Goal: Use online tool/utility: Utilize a website feature to perform a specific function

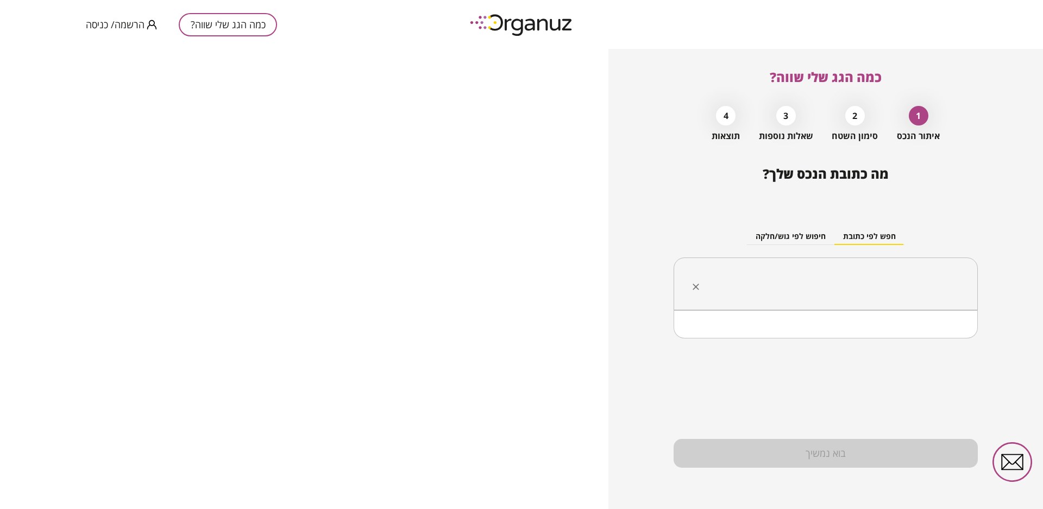
click at [866, 288] on input "text" at bounding box center [829, 283] width 270 height 27
click at [957, 342] on li "חולון" at bounding box center [825, 338] width 276 height 20
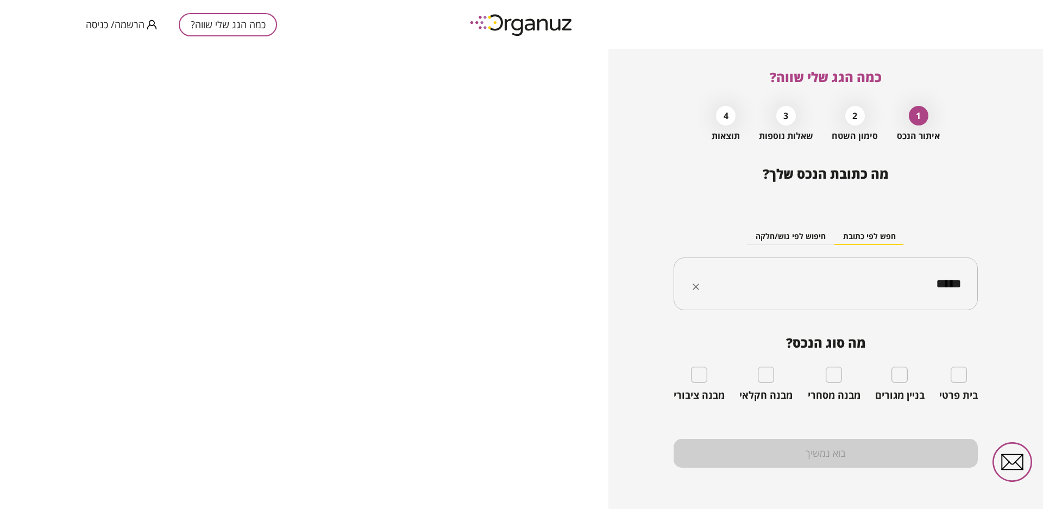
type input "*****"
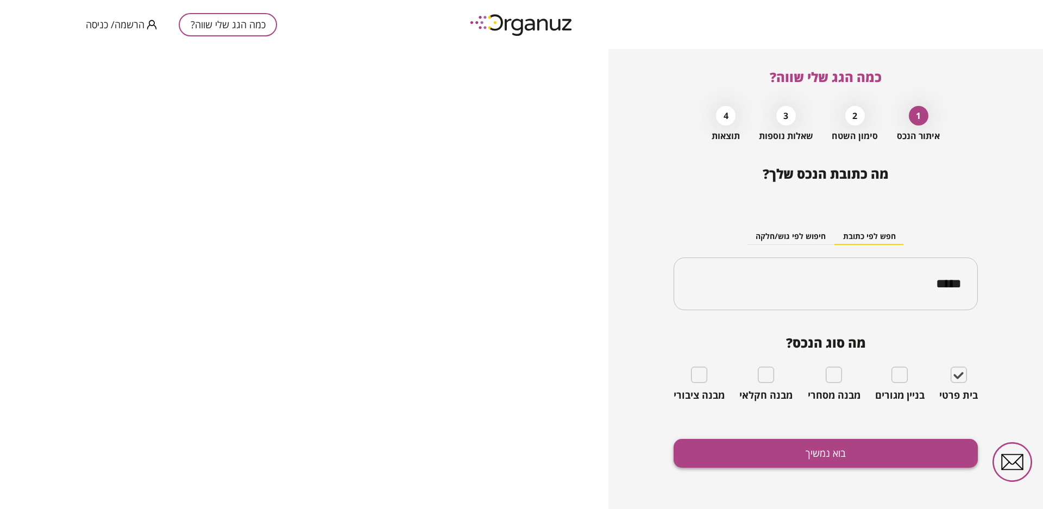
click at [835, 454] on button "בוא נמשיך" at bounding box center [825, 453] width 304 height 29
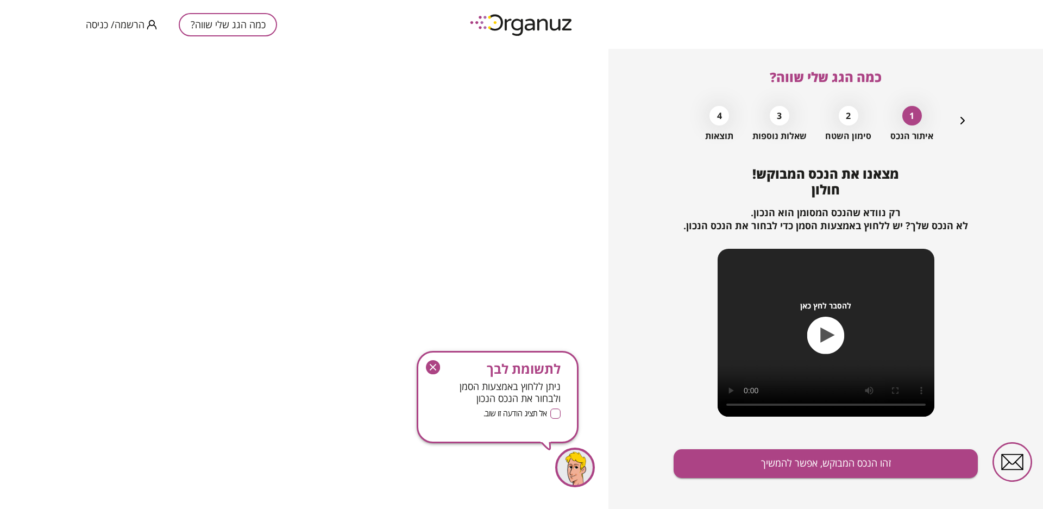
click at [435, 370] on icon "button" at bounding box center [432, 367] width 7 height 7
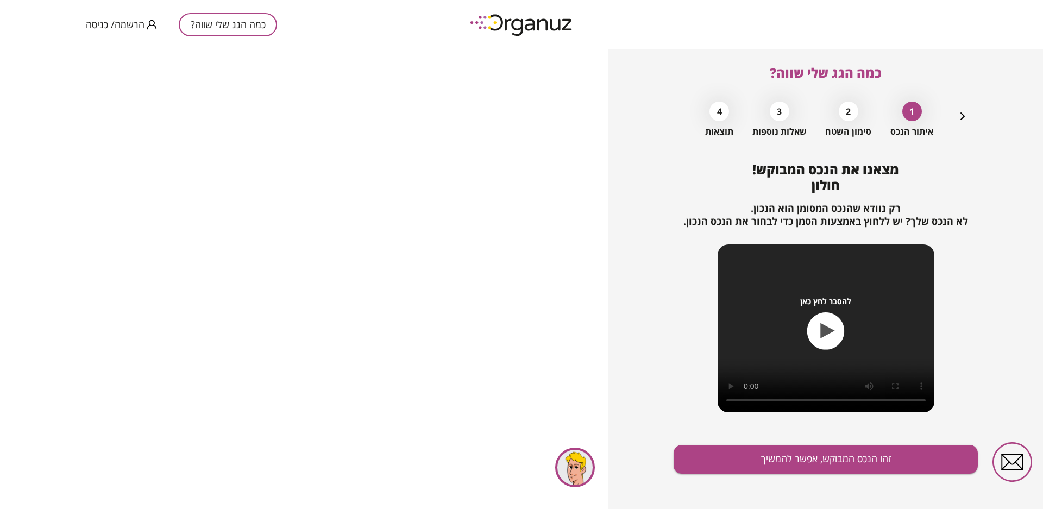
scroll to position [10, 0]
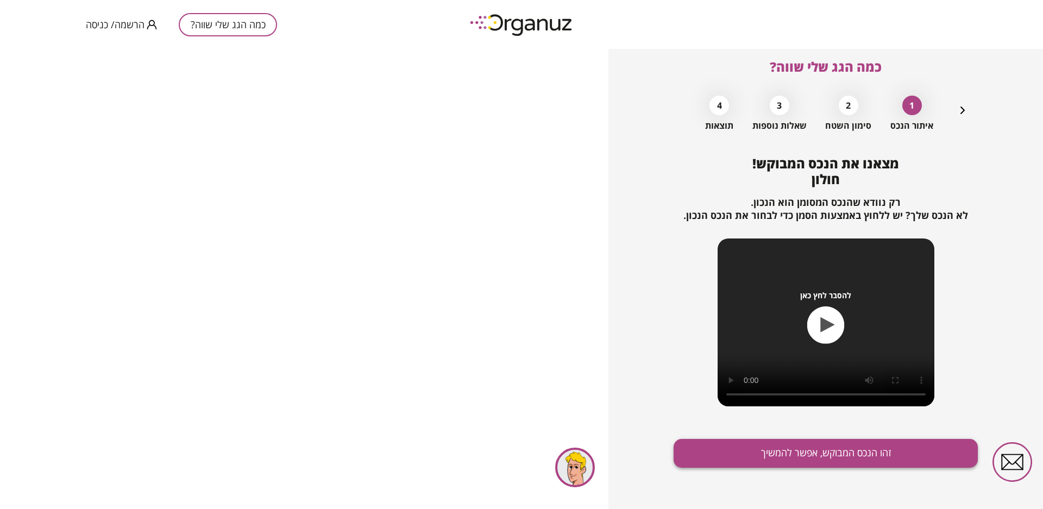
click at [810, 457] on button "זהו הנכס המבוקש, אפשר להמשיך" at bounding box center [825, 453] width 304 height 29
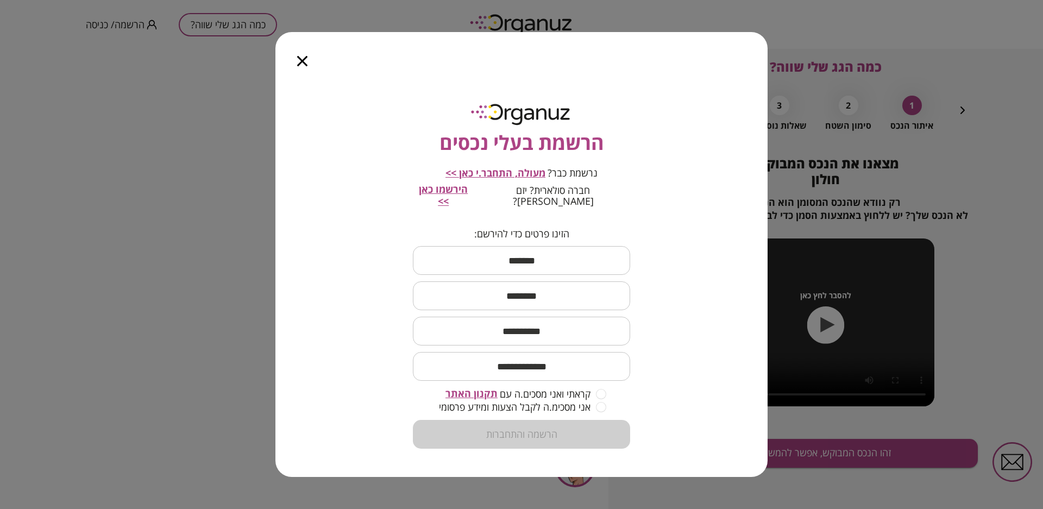
click at [306, 66] on icon "button" at bounding box center [302, 61] width 10 height 10
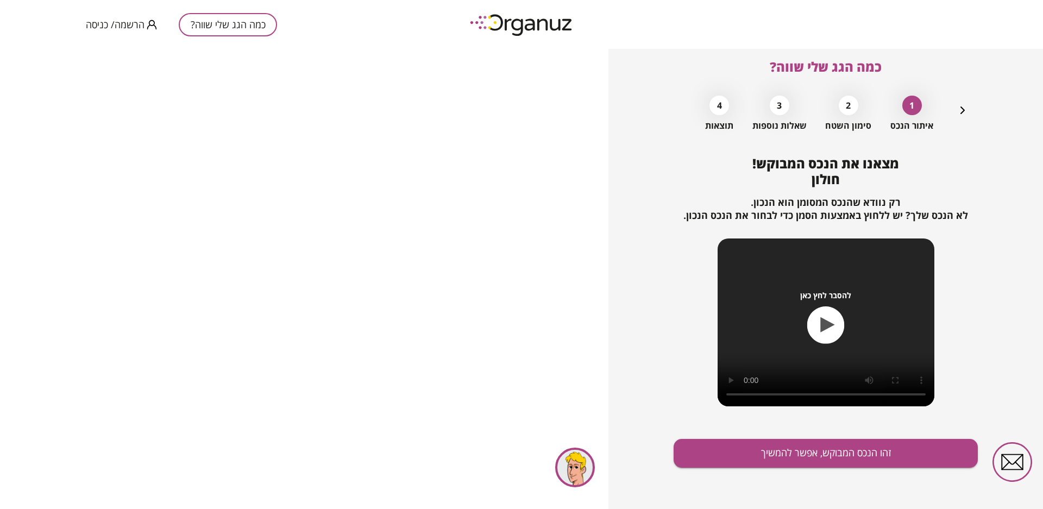
click at [247, 27] on button "כמה הגג שלי שווה?" at bounding box center [228, 24] width 98 height 23
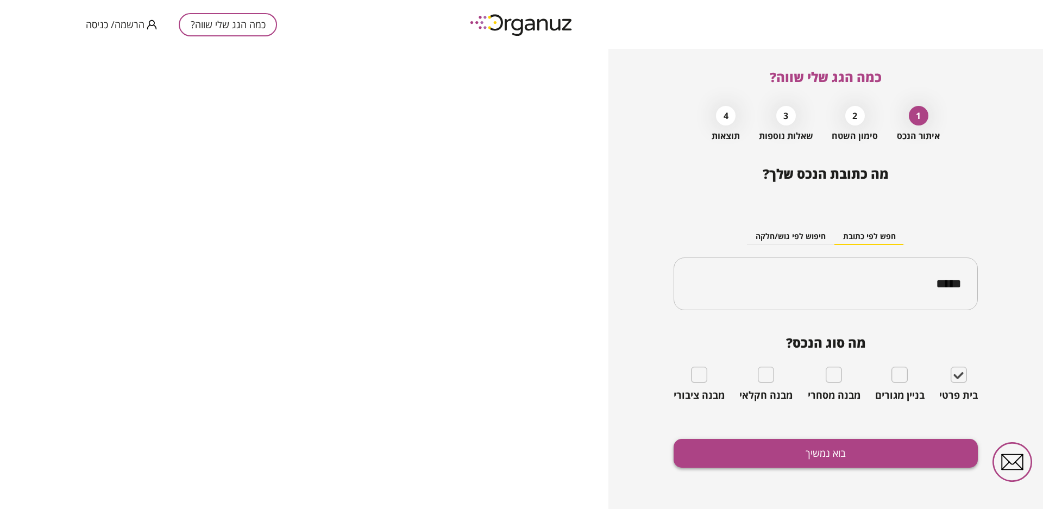
click at [835, 450] on button "בוא נמשיך" at bounding box center [825, 453] width 304 height 29
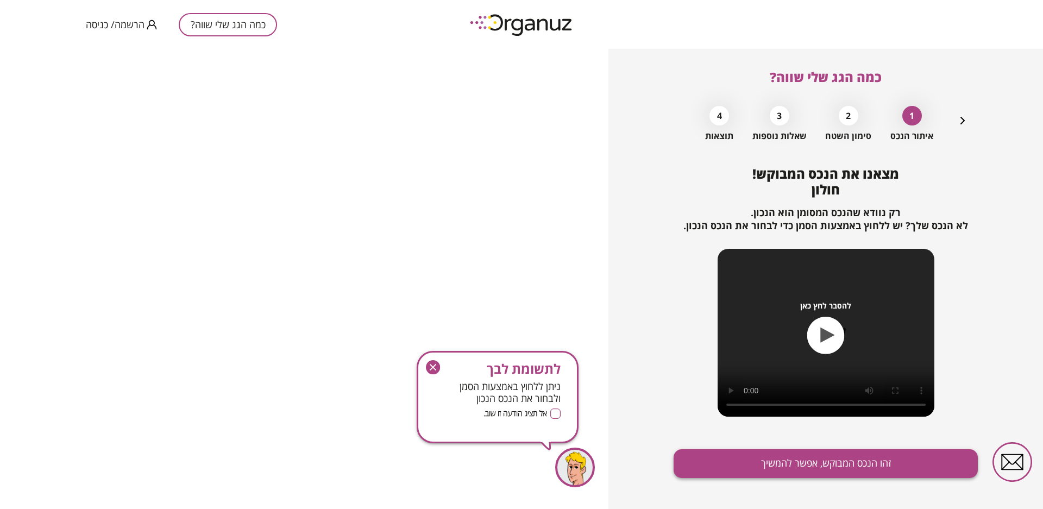
click at [848, 464] on button "זהו הנכס המבוקש, אפשר להמשיך" at bounding box center [825, 463] width 304 height 29
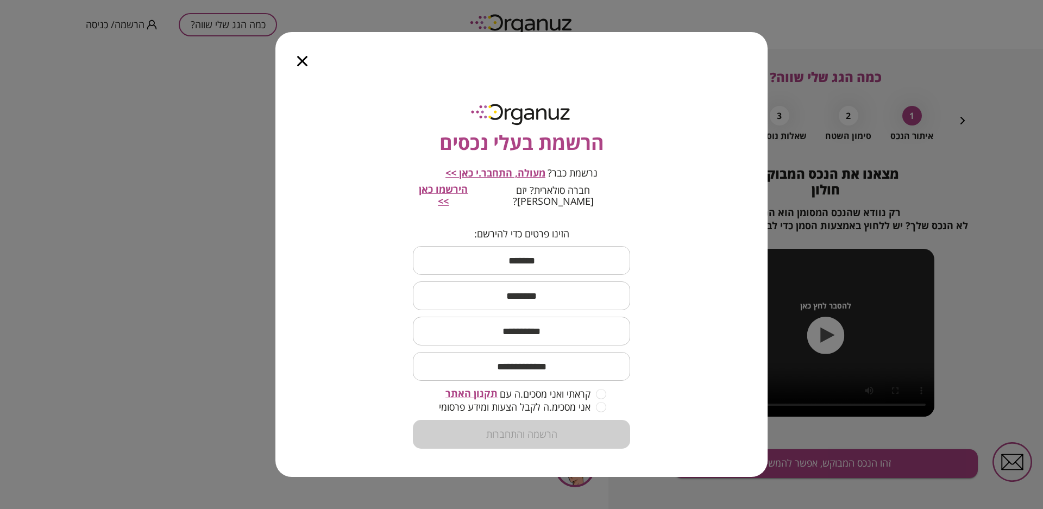
click at [300, 66] on icon "button" at bounding box center [302, 61] width 10 height 10
